Goal: Transaction & Acquisition: Book appointment/travel/reservation

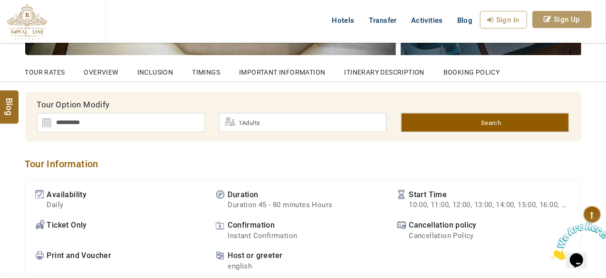
scroll to position [317, 0]
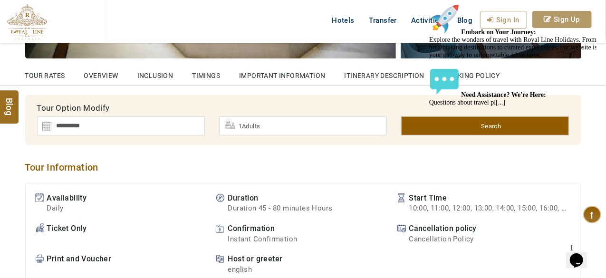
click at [101, 128] on img at bounding box center [121, 125] width 168 height 19
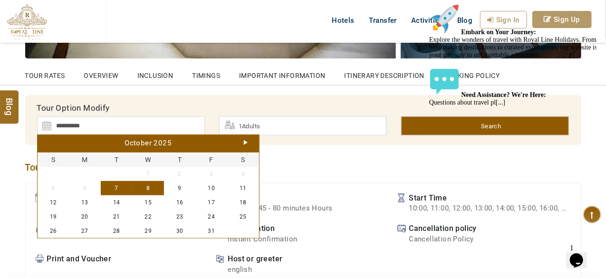
click at [244, 140] on link "Next" at bounding box center [246, 142] width 4 height 5
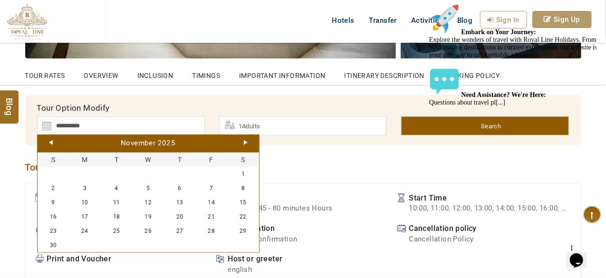
click at [244, 140] on link "Next" at bounding box center [246, 142] width 4 height 5
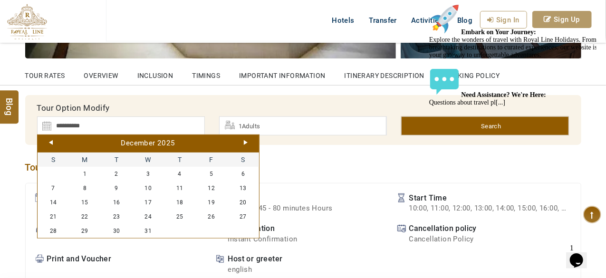
click at [244, 140] on link "Next" at bounding box center [246, 142] width 4 height 5
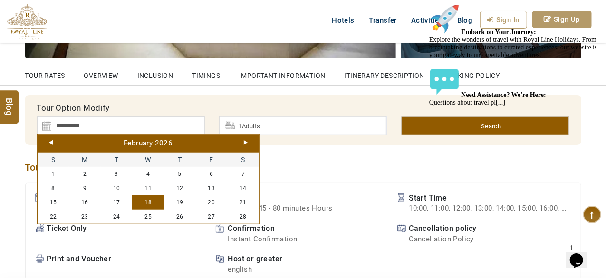
click at [157, 196] on link "18" at bounding box center [148, 202] width 32 height 14
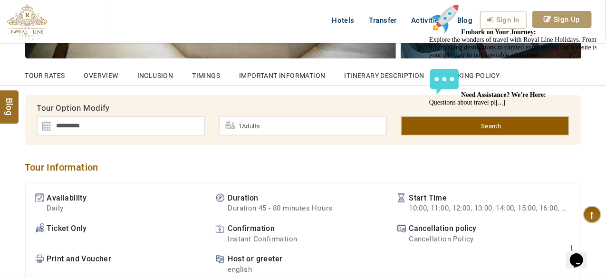
click at [174, 129] on img at bounding box center [121, 125] width 168 height 19
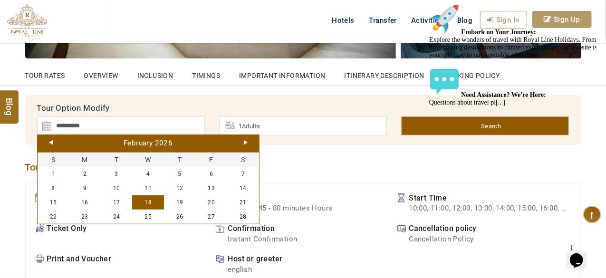
click at [246, 141] on link "Next" at bounding box center [246, 142] width 4 height 5
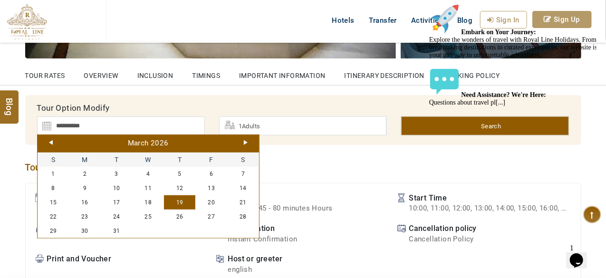
click at [187, 199] on link "19" at bounding box center [180, 202] width 32 height 14
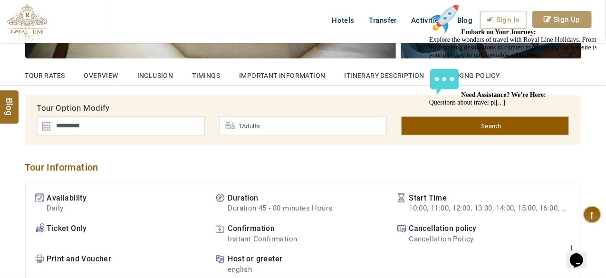
click at [166, 122] on img at bounding box center [121, 125] width 168 height 19
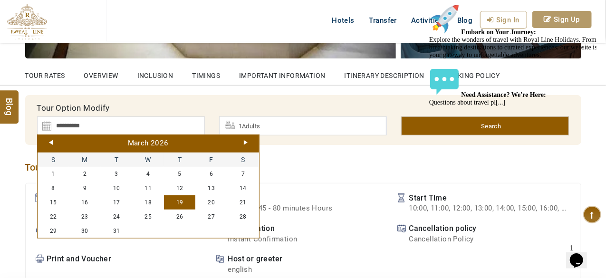
click at [247, 142] on link "Next" at bounding box center [246, 142] width 4 height 5
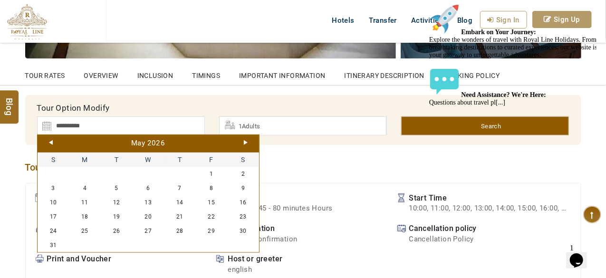
click at [247, 142] on link "Next" at bounding box center [246, 142] width 4 height 5
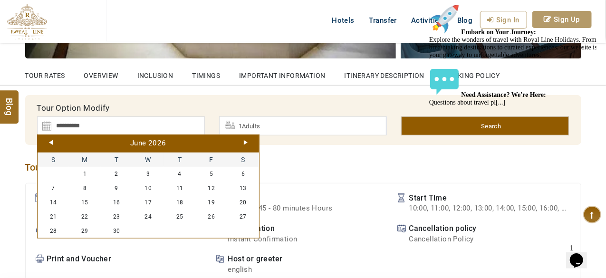
click at [247, 142] on link "Next" at bounding box center [246, 142] width 4 height 5
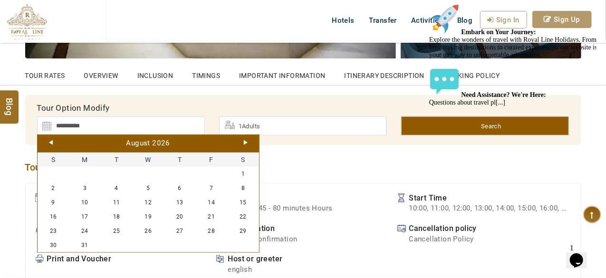
click at [247, 142] on link "Next" at bounding box center [246, 142] width 4 height 5
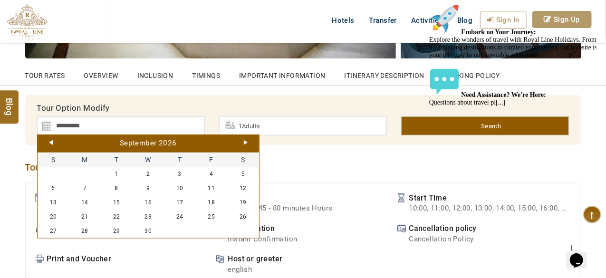
click at [247, 142] on link "Next" at bounding box center [246, 142] width 4 height 5
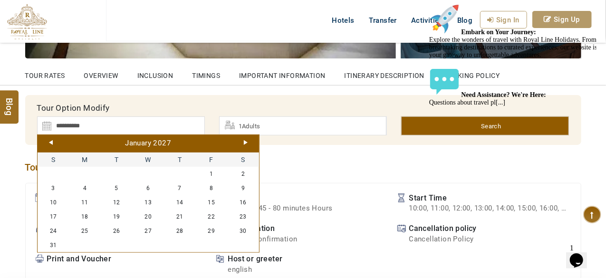
click at [247, 142] on link "Next" at bounding box center [246, 142] width 4 height 5
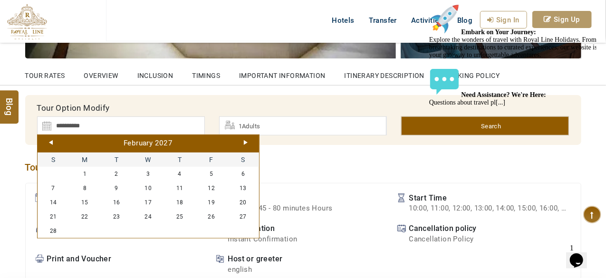
click at [247, 142] on link "Next" at bounding box center [246, 142] width 4 height 5
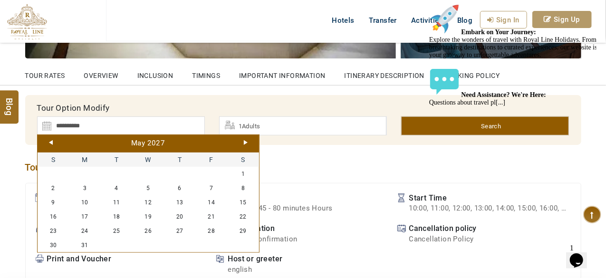
click at [247, 142] on link "Next" at bounding box center [246, 142] width 4 height 5
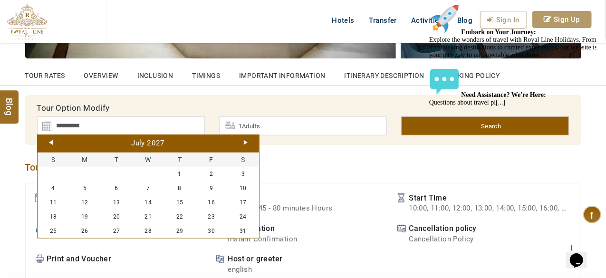
click at [49, 140] on link "Prev" at bounding box center [51, 142] width 4 height 5
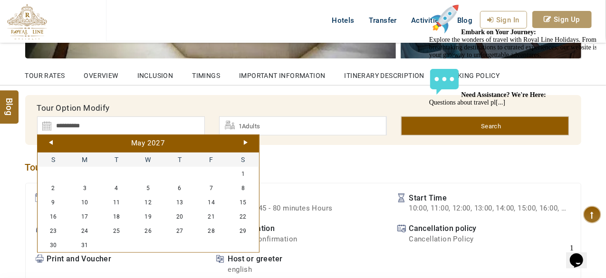
click at [49, 140] on link "Prev" at bounding box center [51, 142] width 4 height 5
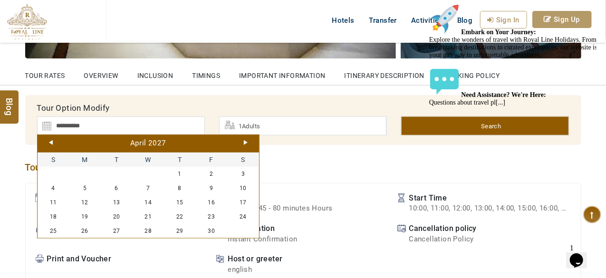
click at [49, 140] on link "Prev" at bounding box center [51, 142] width 4 height 5
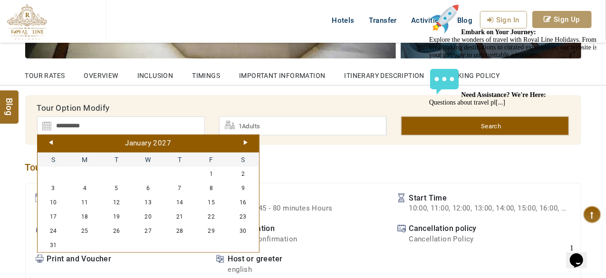
click at [49, 140] on link "Prev" at bounding box center [51, 142] width 4 height 5
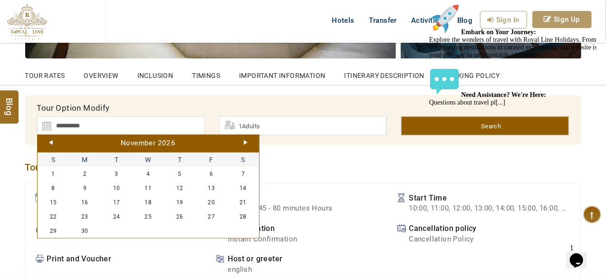
click at [49, 140] on link "Prev" at bounding box center [51, 142] width 4 height 5
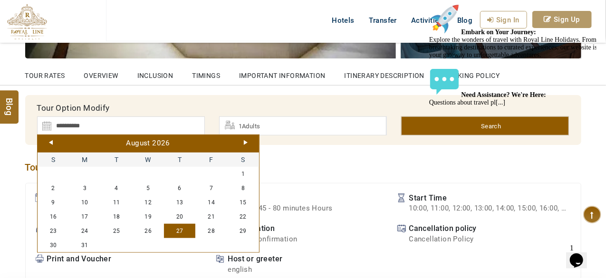
click at [185, 224] on link "27" at bounding box center [180, 231] width 32 height 14
type input "**********"
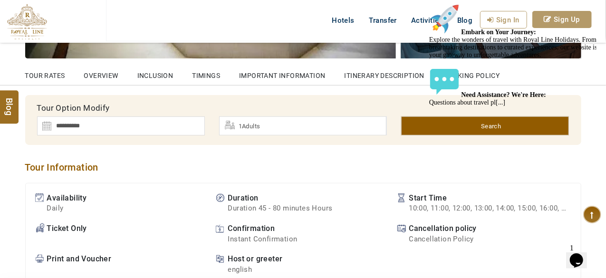
click at [423, 124] on link "Search" at bounding box center [485, 125] width 168 height 19
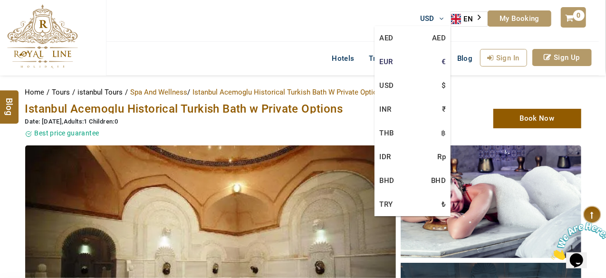
drag, startPoint x: 435, startPoint y: 19, endPoint x: 402, endPoint y: 54, distance: 48.1
click at [435, 19] on span "USD" at bounding box center [427, 18] width 14 height 9
click at [391, 62] on link "EUR €" at bounding box center [413, 62] width 76 height 24
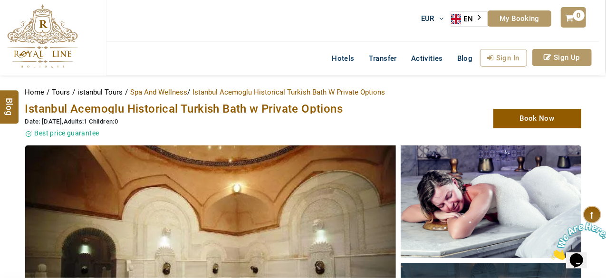
click at [329, 41] on div "EUR AED AED EUR € USD $ INR ₹ THB ฿ IDR Rp BHD BHD TRY ₺ EN AR PT ZH ES RU My B…" at bounding box center [353, 21] width 494 height 42
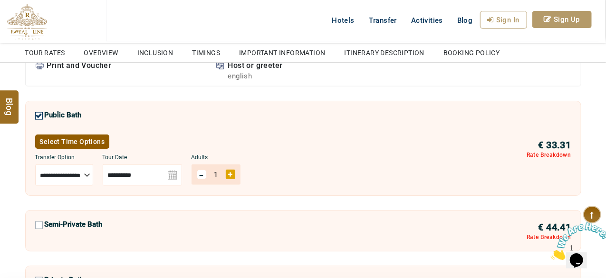
scroll to position [513, 0]
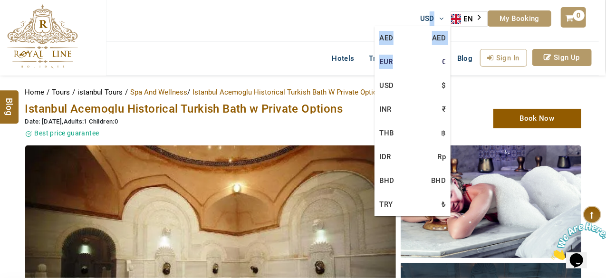
drag, startPoint x: 432, startPoint y: 19, endPoint x: 403, endPoint y: 61, distance: 51.0
click at [413, 26] on li "USD AED AED EUR € USD $ INR ₹ THB ฿ IDR Rp BHD BHD TRY ₺" at bounding box center [432, 18] width 38 height 15
click at [403, 61] on link "EUR €" at bounding box center [413, 62] width 76 height 24
click at [388, 61] on link "EUR €" at bounding box center [413, 62] width 76 height 24
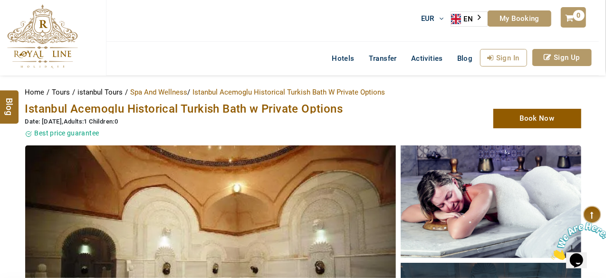
click at [317, 35] on div "EUR AED AED EUR € USD $ INR ₹ THB ฿ IDR Rp BHD BHD TRY ₺ EN AR PT ZH ES RU My B…" at bounding box center [353, 21] width 494 height 42
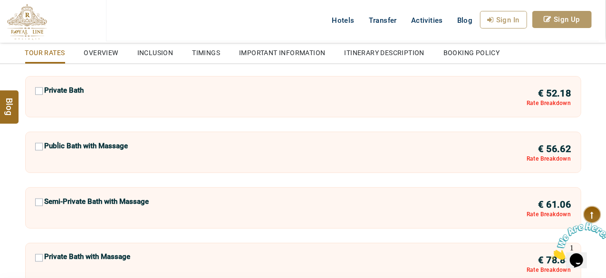
scroll to position [690, 0]
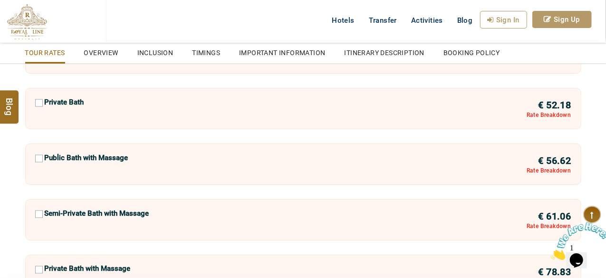
click at [41, 157] on div "Public Bath with Massage" at bounding box center [81, 162] width 93 height 17
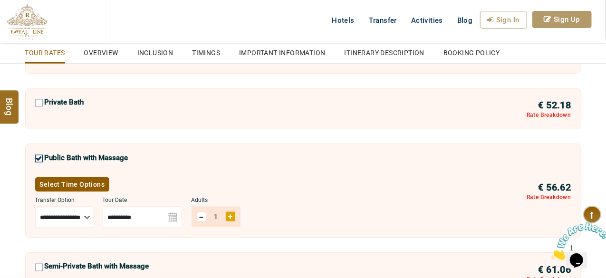
click at [90, 216] on select "**********" at bounding box center [64, 217] width 58 height 21
click at [182, 213] on img at bounding box center [142, 217] width 79 height 21
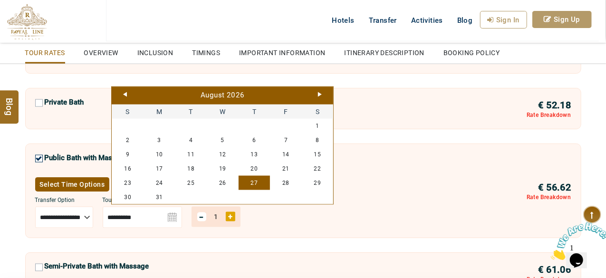
click at [319, 93] on link "Next" at bounding box center [320, 94] width 4 height 5
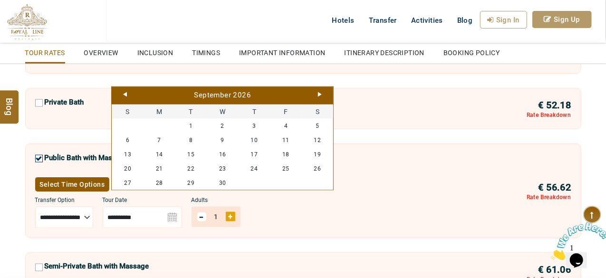
click at [319, 93] on link "Next" at bounding box center [320, 94] width 4 height 5
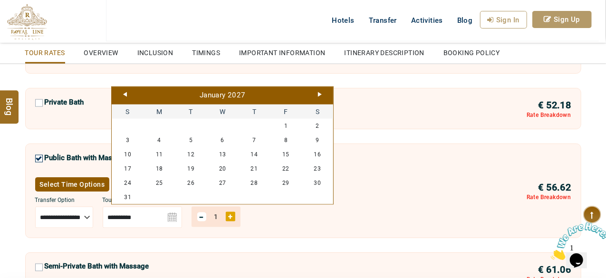
click at [319, 93] on link "Next" at bounding box center [320, 94] width 4 height 5
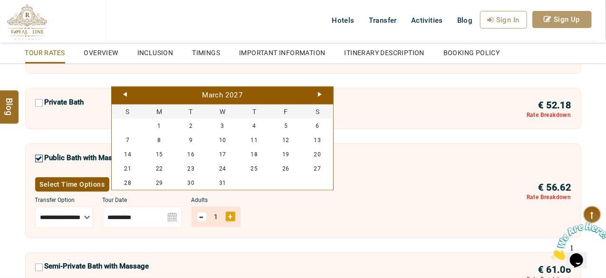
click at [319, 93] on link "Next" at bounding box center [320, 94] width 4 height 5
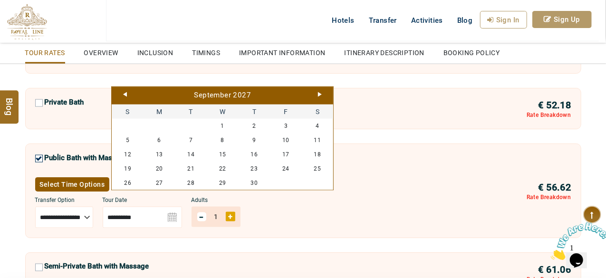
click at [319, 93] on link "Next" at bounding box center [320, 94] width 4 height 5
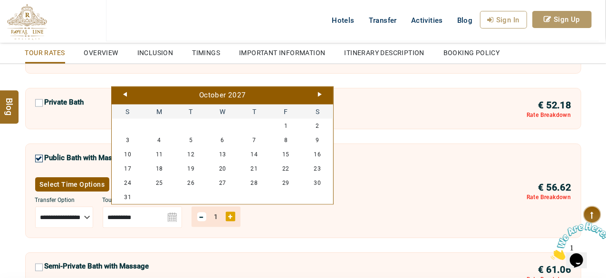
click at [319, 93] on link "Next" at bounding box center [320, 94] width 4 height 5
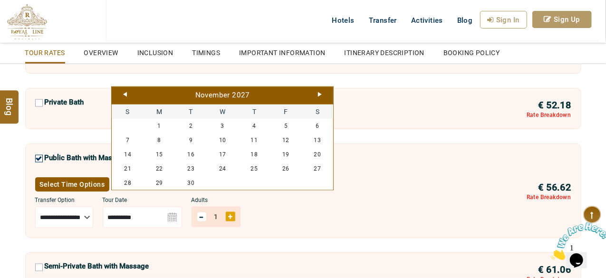
click at [124, 91] on div "[DATE]" at bounding box center [222, 95] width 217 height 10
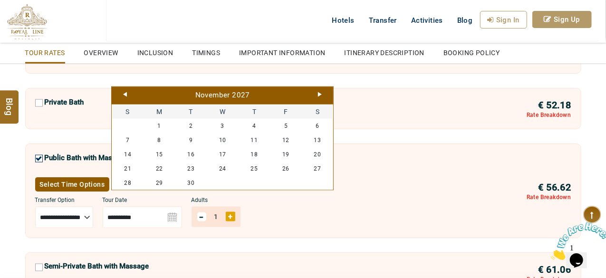
click at [126, 95] on link "Prev" at bounding box center [125, 94] width 4 height 5
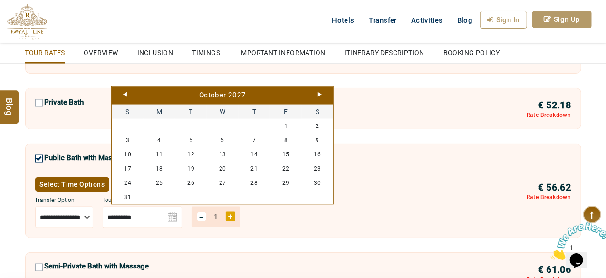
click at [126, 95] on link "Prev" at bounding box center [125, 94] width 4 height 5
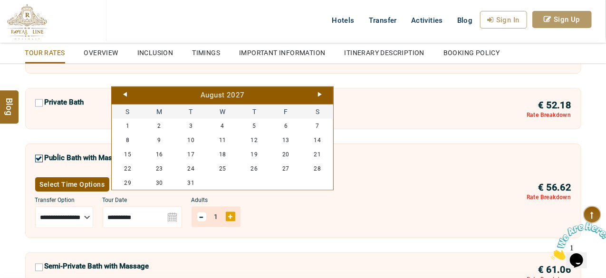
click at [126, 95] on link "Prev" at bounding box center [125, 94] width 4 height 5
click at [193, 147] on link "13" at bounding box center [191, 154] width 32 height 14
type input "**********"
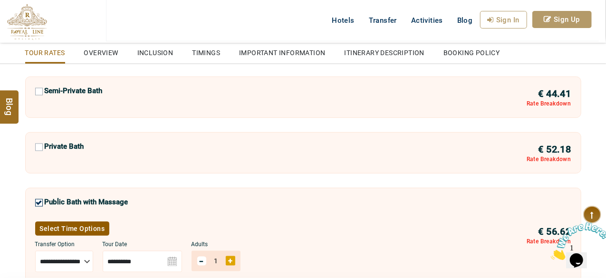
scroll to position [672, 0]
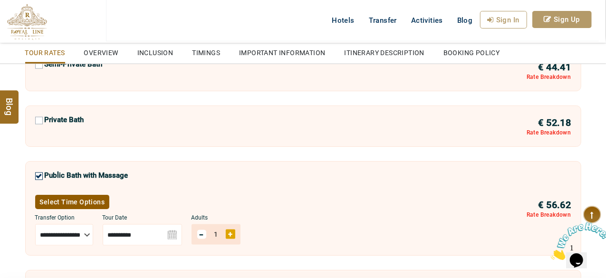
click at [233, 136] on div "**********" at bounding box center [303, 126] width 556 height 41
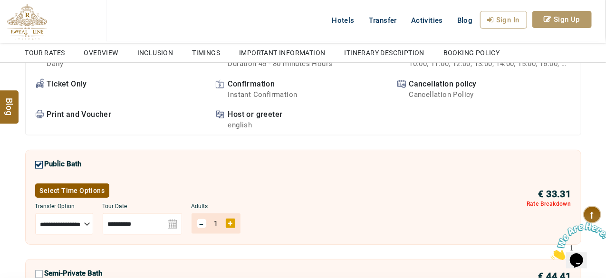
scroll to position [443, 0]
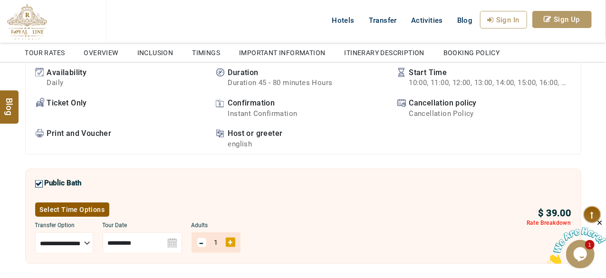
click at [331, 132] on li "Host or greeter english" at bounding box center [302, 138] width 172 height 21
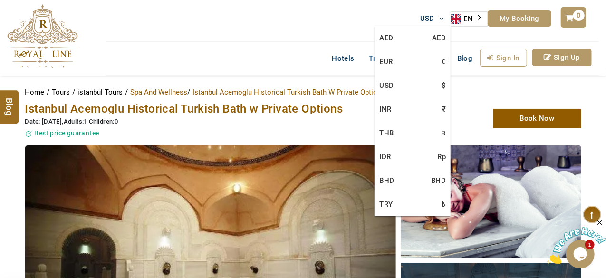
click at [439, 21] on icon at bounding box center [439, 18] width 9 height 7
click at [407, 55] on link "EUR €" at bounding box center [413, 62] width 76 height 24
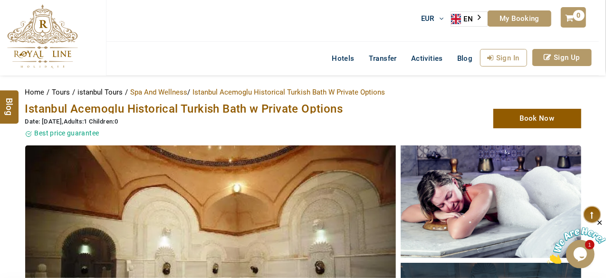
click at [330, 26] on div "EUR AED AED EUR € USD $ INR ₹ THB ฿ IDR Rp BHD BHD TRY ₺ EN AR PT ZH ES RU My B…" at bounding box center [353, 21] width 494 height 42
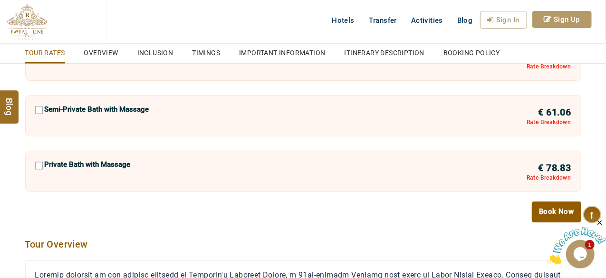
scroll to position [805, 0]
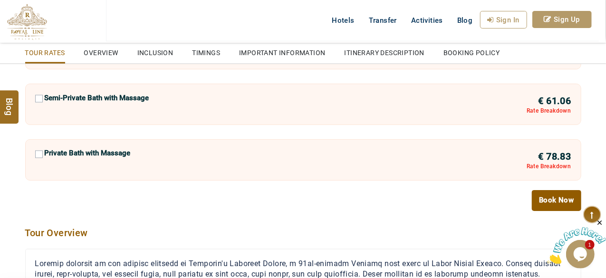
click at [113, 149] on label "Private Bath with Massage" at bounding box center [88, 156] width 86 height 14
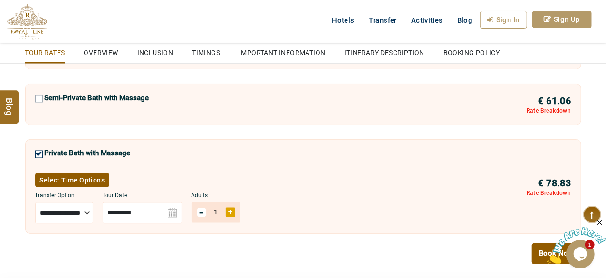
click at [182, 211] on img at bounding box center [142, 213] width 79 height 21
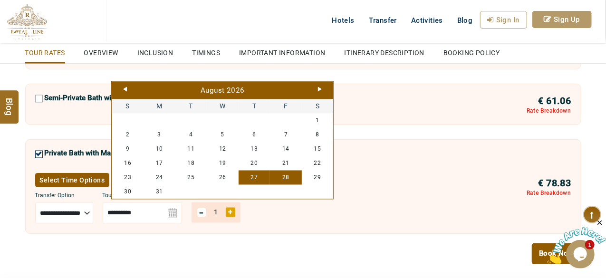
click at [282, 176] on link "28" at bounding box center [286, 178] width 32 height 14
type input "**********"
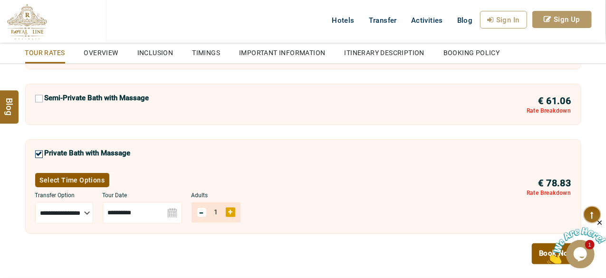
click at [538, 255] on link "Book Now" at bounding box center [556, 253] width 49 height 21
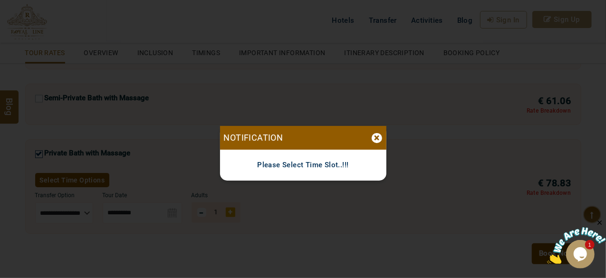
click at [329, 169] on p "Please Select Time Slot..!!!" at bounding box center [303, 165] width 166 height 31
click at [374, 139] on div "×" at bounding box center [377, 138] width 10 height 10
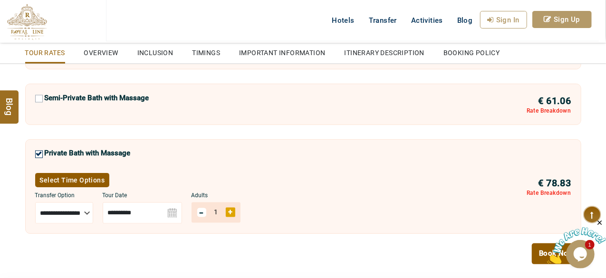
scroll to position [342, 0]
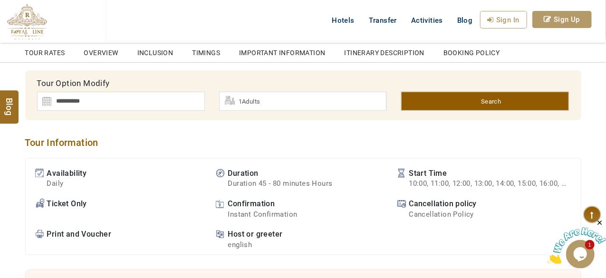
click at [600, 44] on header "USD AED AED EUR € USD $ INR ₹ THB ฿ IDR Rp BHD BHD TRY ₺ EN AR PT ZH ES RU My B…" at bounding box center [303, 33] width 606 height 67
click at [253, 100] on span "1Adults" at bounding box center [250, 101] width 22 height 7
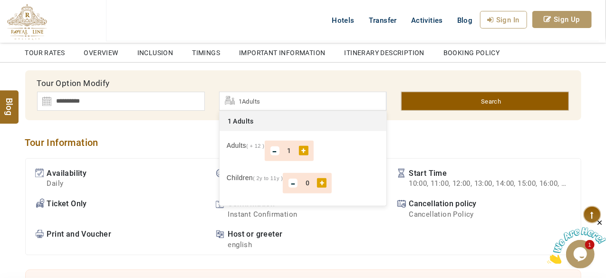
click at [155, 134] on div "Tour Information Availability Daily Duration Duration 45 - 80 minutes Hours Sta…" at bounding box center [303, 188] width 571 height 136
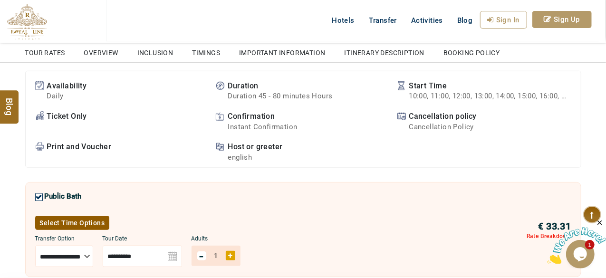
scroll to position [418, 0]
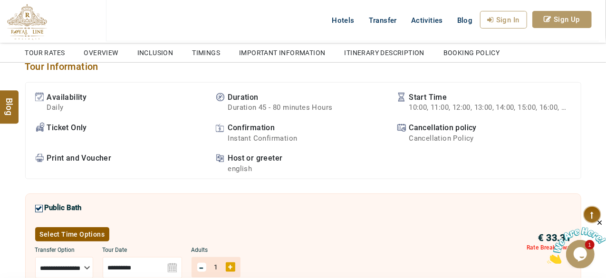
click at [315, 158] on li "Host or greeter english" at bounding box center [302, 163] width 172 height 21
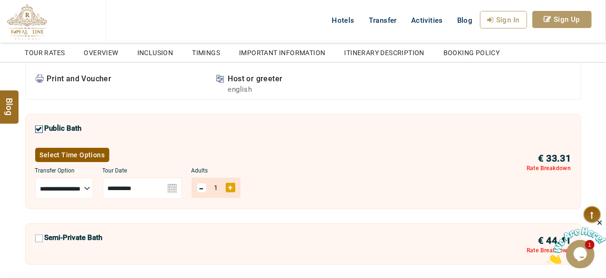
scroll to position [494, 0]
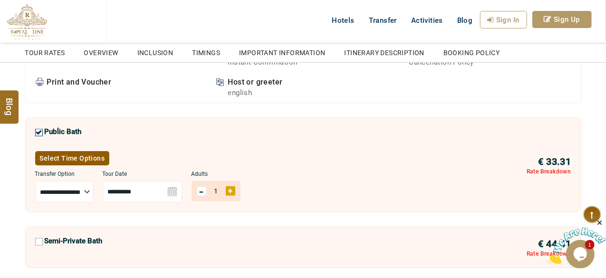
click at [226, 189] on div "1" at bounding box center [216, 191] width 19 height 10
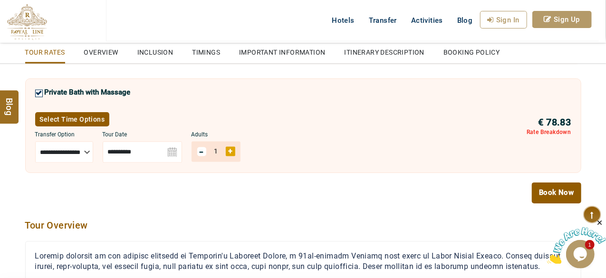
scroll to position [855, 0]
